Goal: Find specific page/section: Find specific page/section

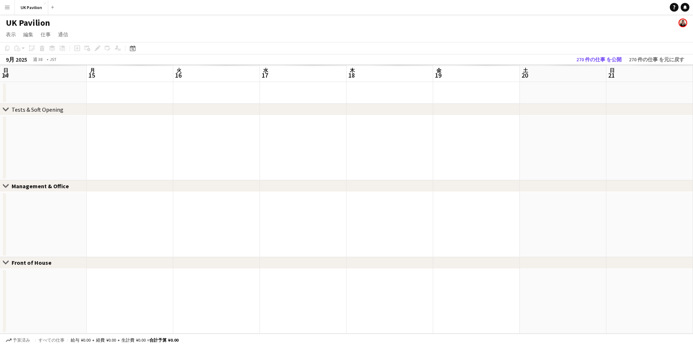
scroll to position [0, 223]
drag, startPoint x: 474, startPoint y: 75, endPoint x: 124, endPoint y: 70, distance: 349.9
click at [124, 70] on app-calendar-viewport "水 17 木 18 金 19 土 20 日 21 月 22 火 23 水 24 木 25 金 26 土 27 日 28 月 29" at bounding box center [346, 199] width 693 height 269
drag, startPoint x: 524, startPoint y: 73, endPoint x: 120, endPoint y: 78, distance: 403.9
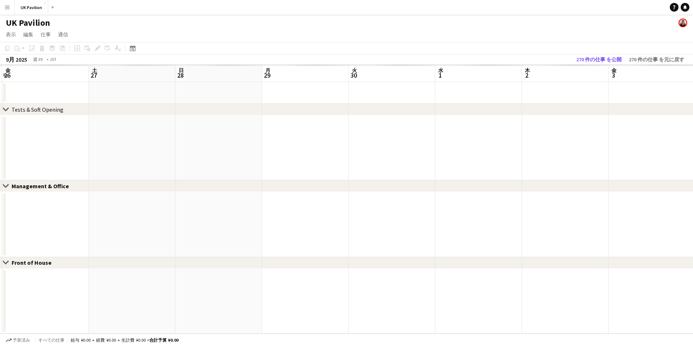
click at [120, 78] on app-calendar-viewport "火 23 水 24 木 25 金 26 土 27 日 28 月 29 火 30 水 1 木 2 金 3 土 4 日 5" at bounding box center [346, 199] width 693 height 269
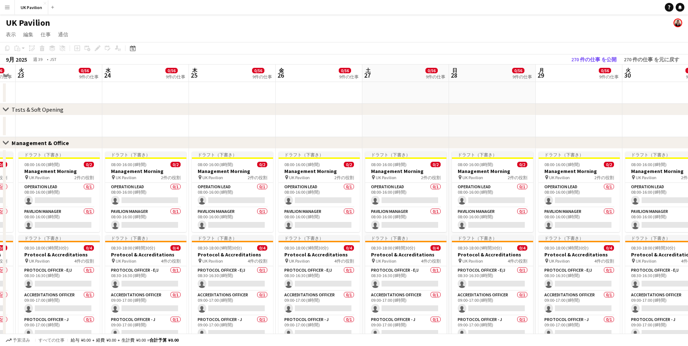
drag, startPoint x: 374, startPoint y: 71, endPoint x: 621, endPoint y: 69, distance: 246.5
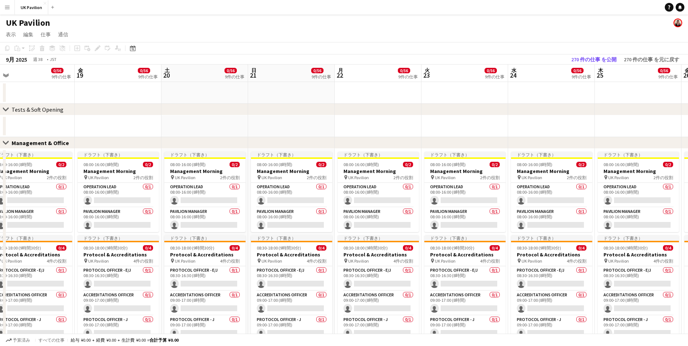
drag, startPoint x: 570, startPoint y: 71, endPoint x: 616, endPoint y: 72, distance: 46.4
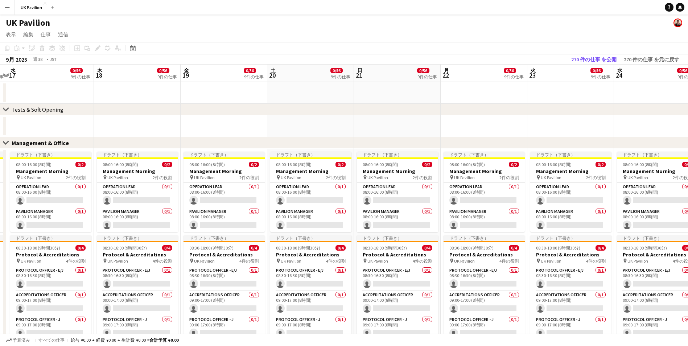
drag, startPoint x: 210, startPoint y: 73, endPoint x: 685, endPoint y: 86, distance: 475.8
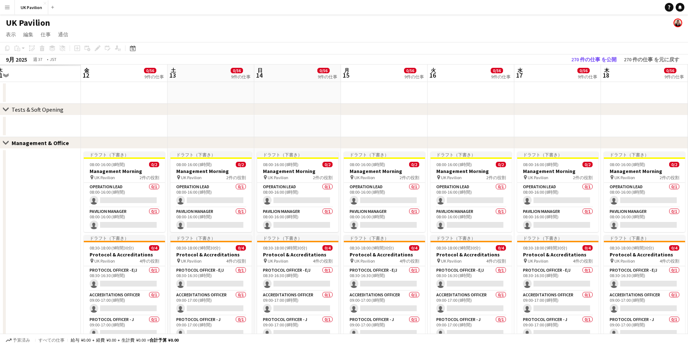
drag, startPoint x: 301, startPoint y: 68, endPoint x: 604, endPoint y: 66, distance: 303.1
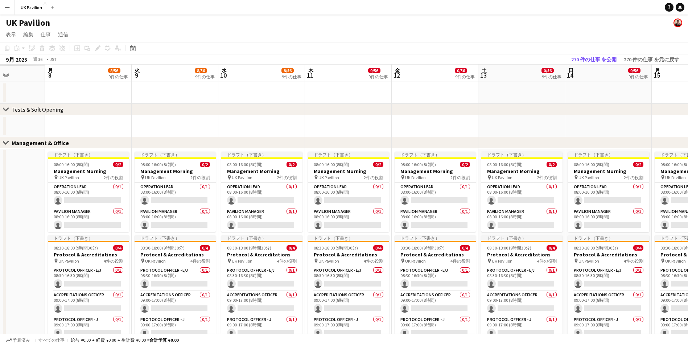
scroll to position [0, 236]
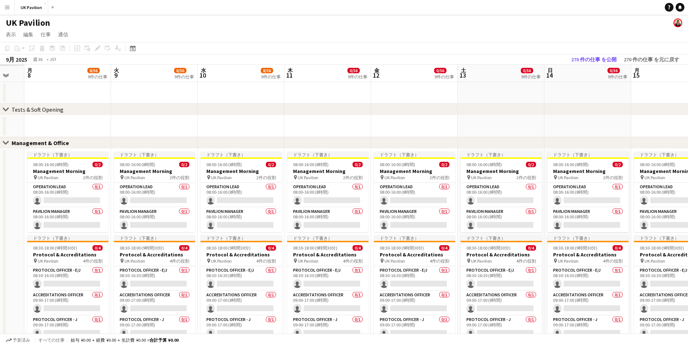
drag, startPoint x: 169, startPoint y: 74, endPoint x: 581, endPoint y: 69, distance: 412.6
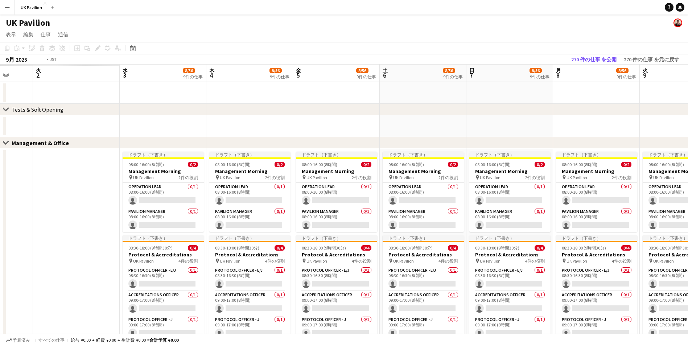
drag, startPoint x: 144, startPoint y: 73, endPoint x: 544, endPoint y: 70, distance: 399.9
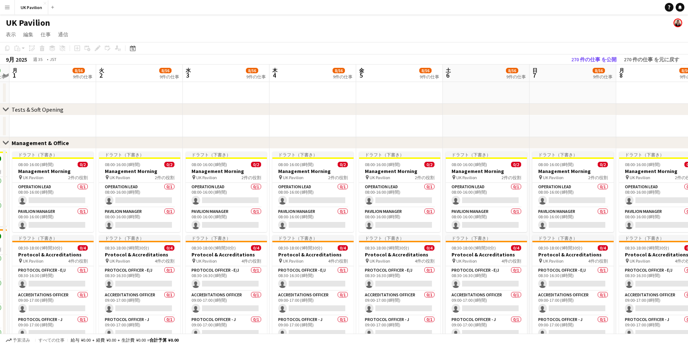
scroll to position [0, 0]
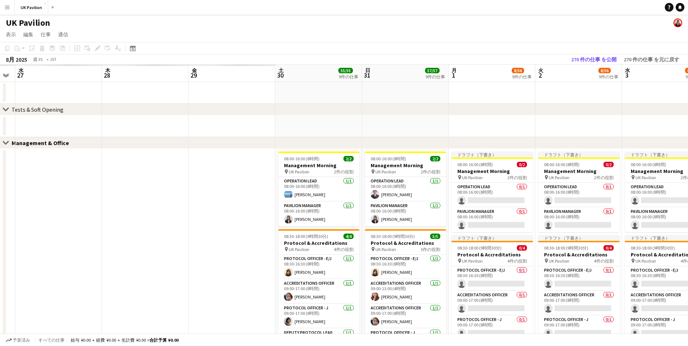
drag, startPoint x: 120, startPoint y: 72, endPoint x: 489, endPoint y: 75, distance: 368.7
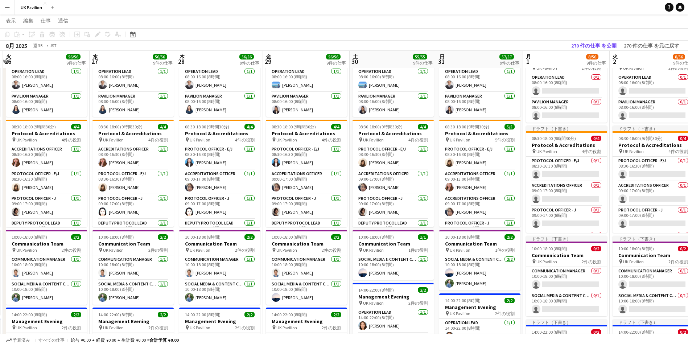
scroll to position [0, 241]
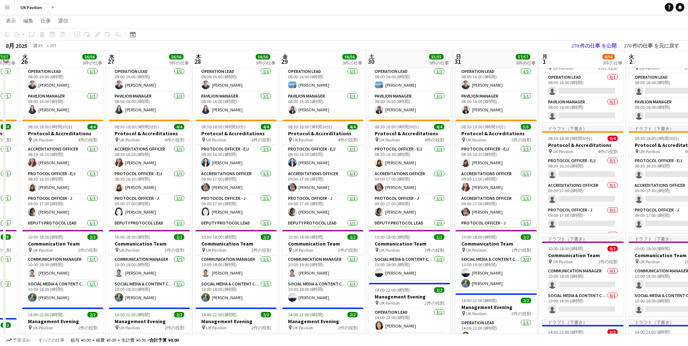
drag, startPoint x: 378, startPoint y: 58, endPoint x: 398, endPoint y: 59, distance: 20.0
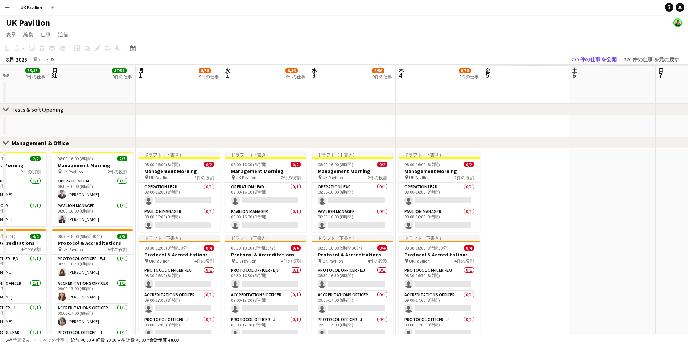
scroll to position [0, 247]
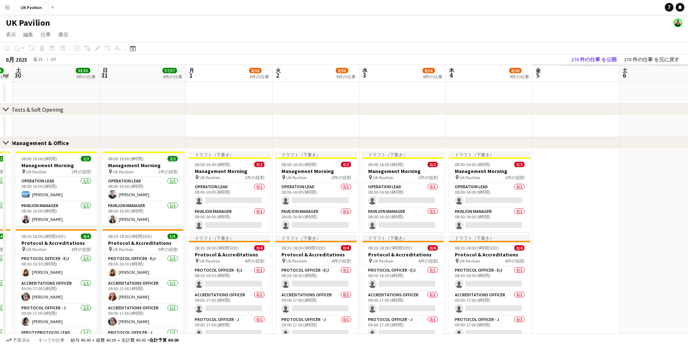
drag, startPoint x: 461, startPoint y: 67, endPoint x: 222, endPoint y: 70, distance: 238.9
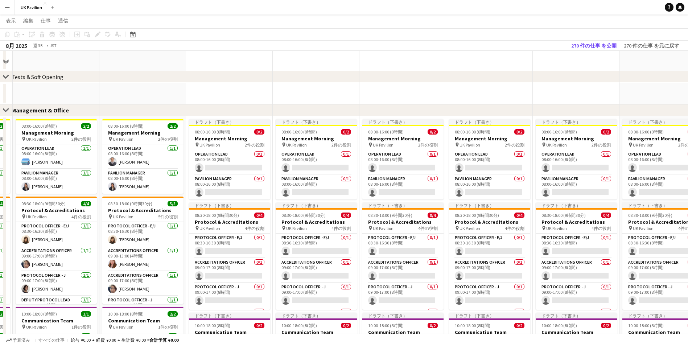
scroll to position [0, 0]
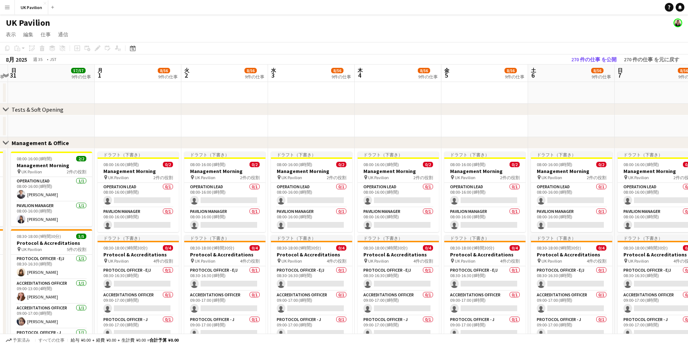
drag, startPoint x: 388, startPoint y: 71, endPoint x: 296, endPoint y: 71, distance: 91.4
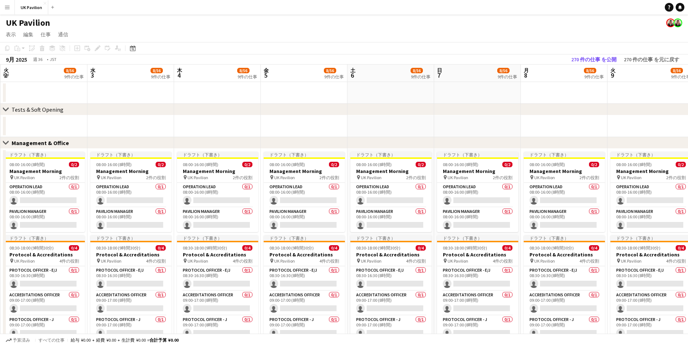
scroll to position [0, 224]
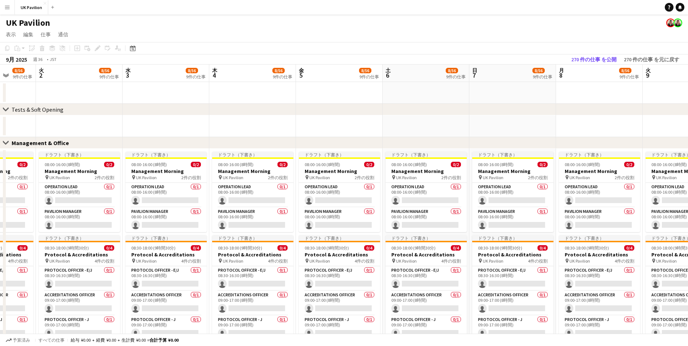
drag, startPoint x: 368, startPoint y: 68, endPoint x: 238, endPoint y: 79, distance: 129.9
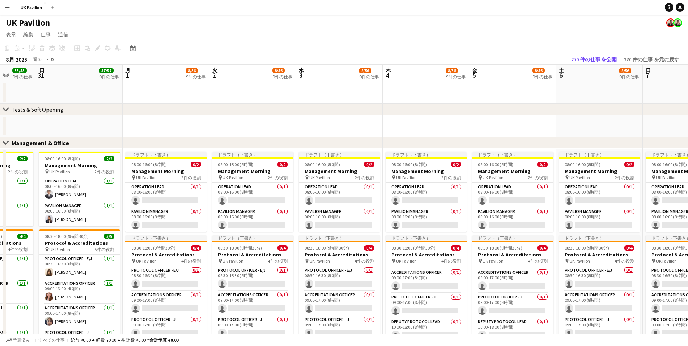
scroll to position [0, 243]
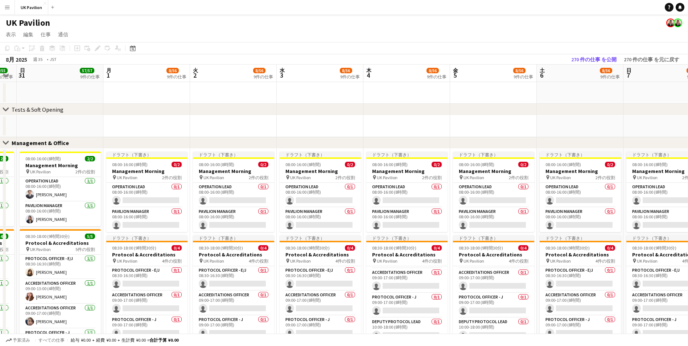
drag, startPoint x: 234, startPoint y: 72, endPoint x: 555, endPoint y: 53, distance: 321.0
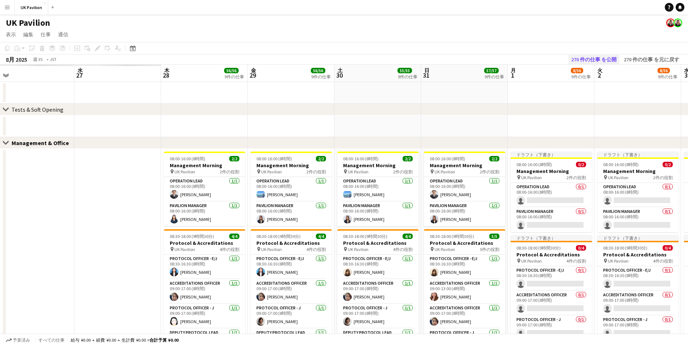
scroll to position [0, 208]
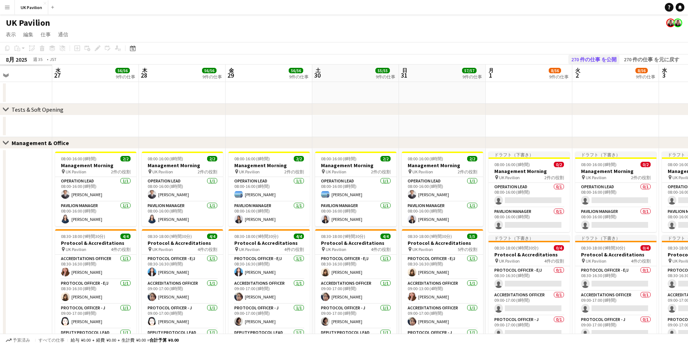
drag, startPoint x: 158, startPoint y: 78, endPoint x: 619, endPoint y: 61, distance: 460.7
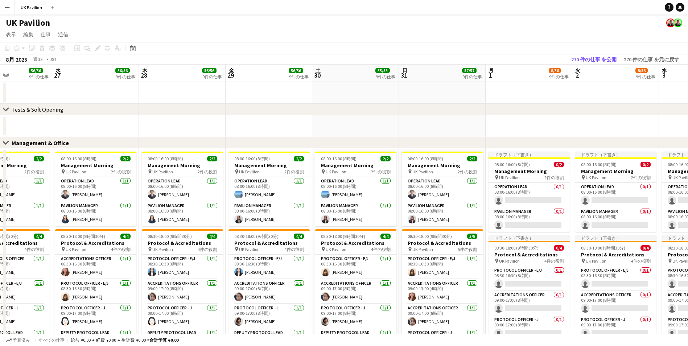
scroll to position [0, 193]
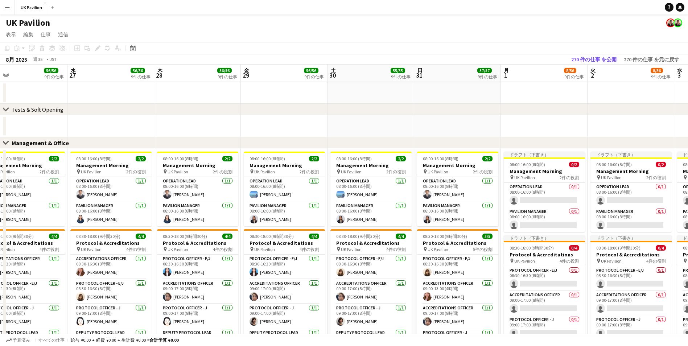
drag, startPoint x: 249, startPoint y: 73, endPoint x: 264, endPoint y: 73, distance: 15.2
